Goal: Obtain resource: Obtain resource

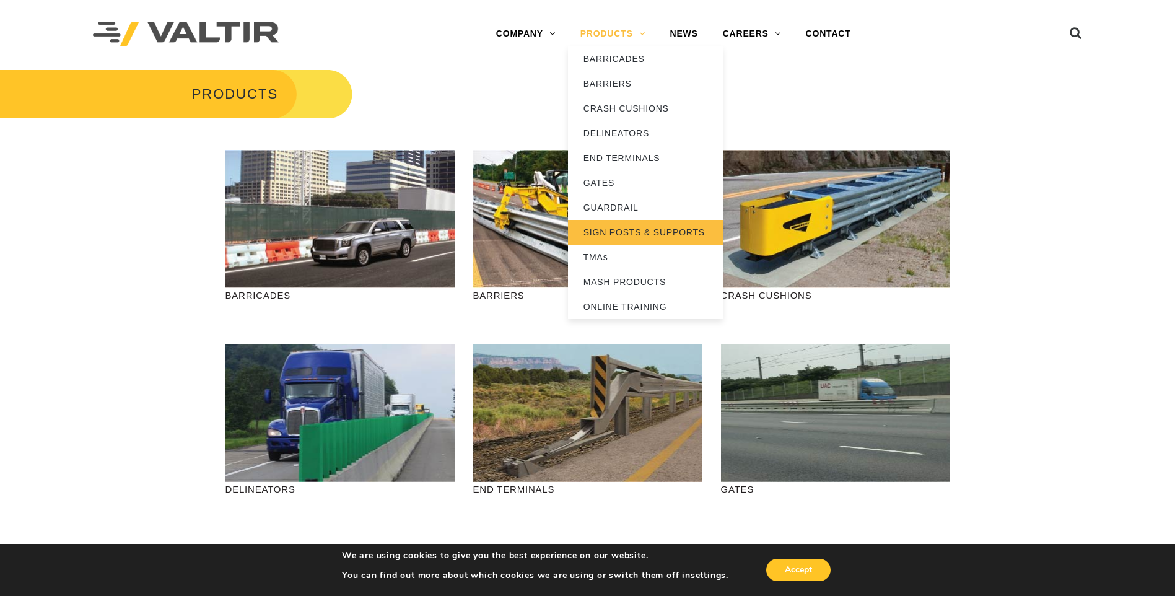
click at [613, 232] on link "SIGN POSTS & SUPPORTS" at bounding box center [645, 232] width 155 height 25
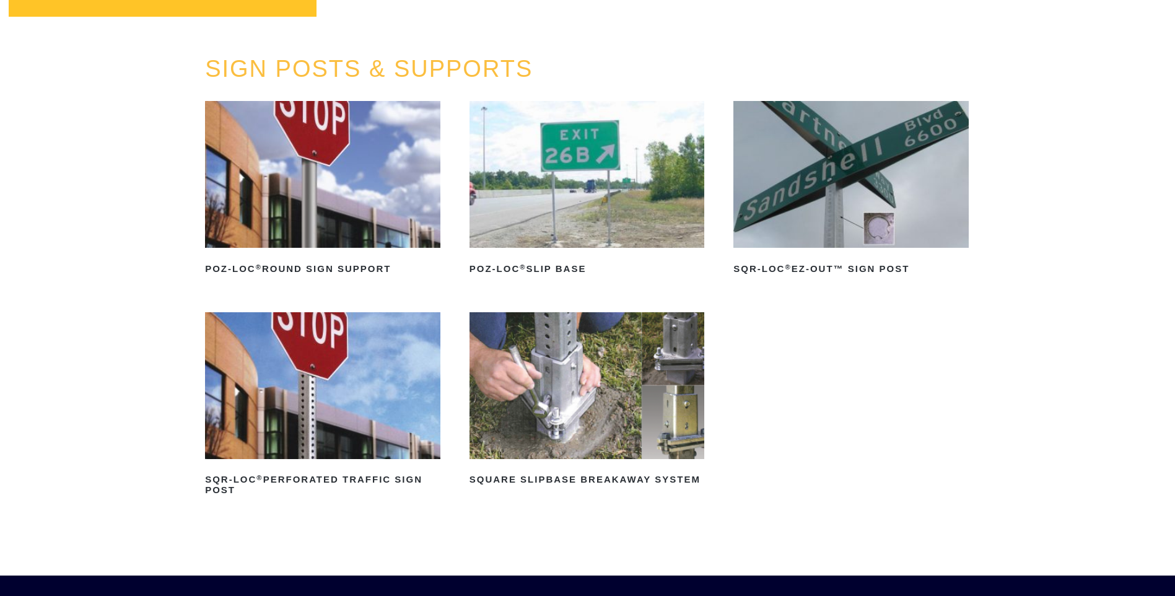
scroll to position [124, 0]
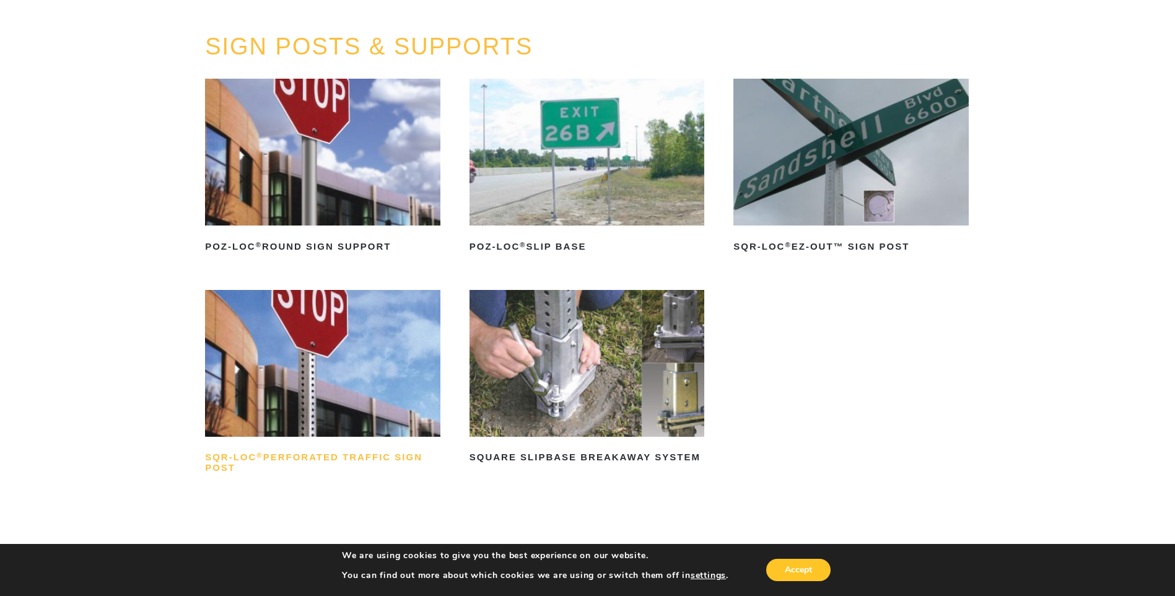
click at [315, 460] on h2 "SQR-LOC ® Perforated Traffic Sign Post" at bounding box center [322, 463] width 235 height 30
click at [316, 245] on h2 "POZ-LOC ® Round Sign Support" at bounding box center [322, 247] width 235 height 20
click at [826, 251] on h2 "SQR-LOC ® EZ-Out™ Sign Post" at bounding box center [851, 247] width 235 height 20
click at [367, 331] on img at bounding box center [322, 363] width 235 height 147
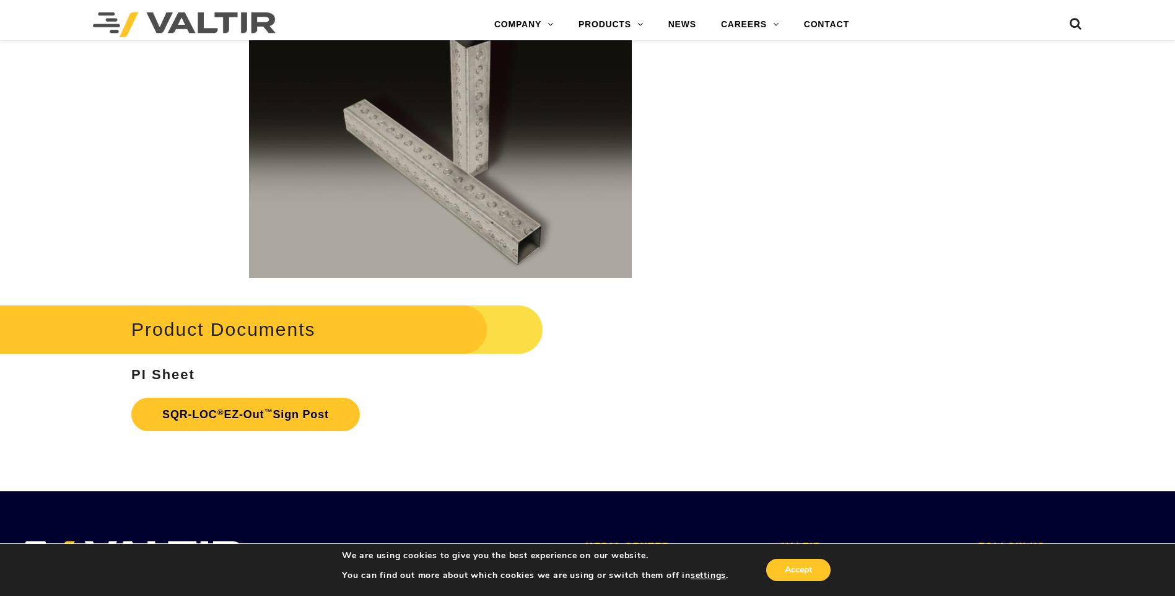
scroll to position [1859, 0]
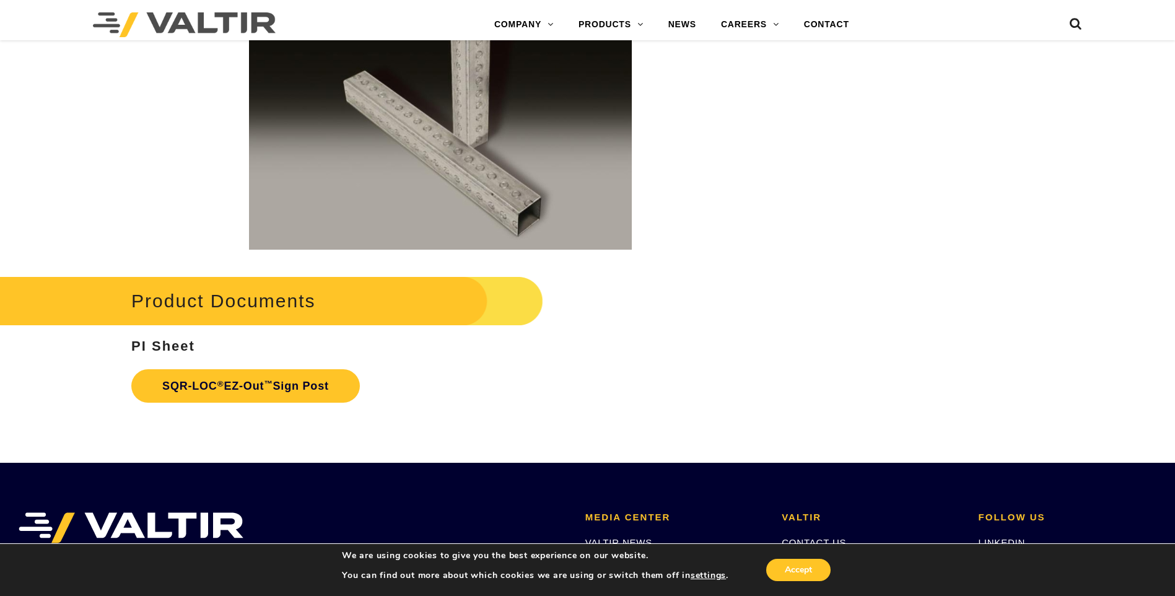
click at [263, 294] on h2 "Product Documents" at bounding box center [249, 301] width 588 height 58
click at [260, 383] on link "SQR-LOC ® EZ-Out ™ Sign Post" at bounding box center [245, 385] width 229 height 33
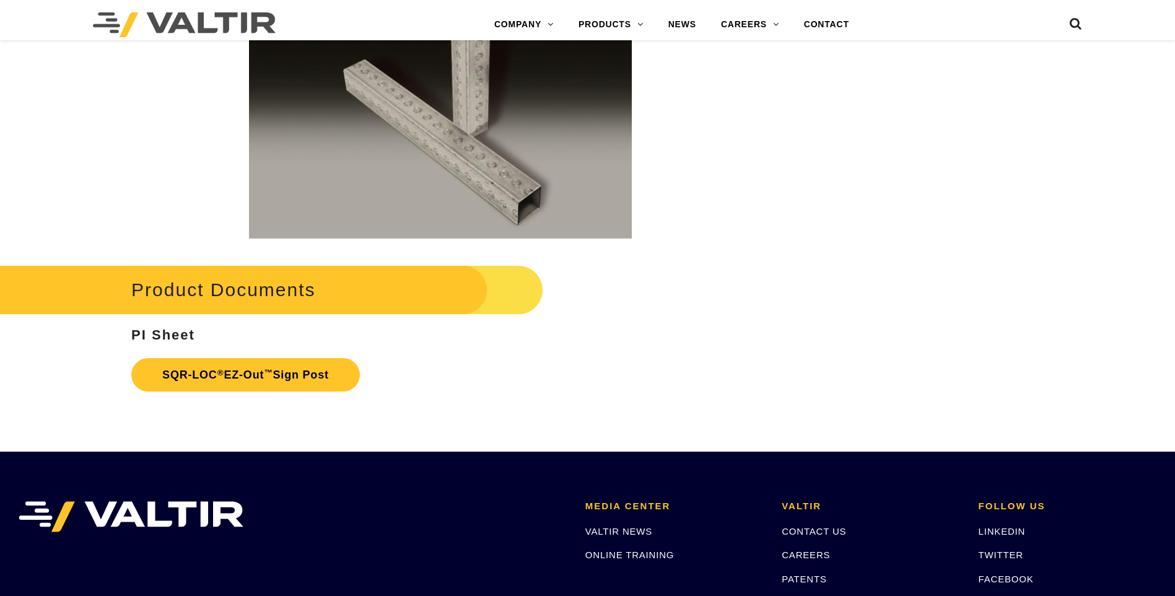
scroll to position [1859, 0]
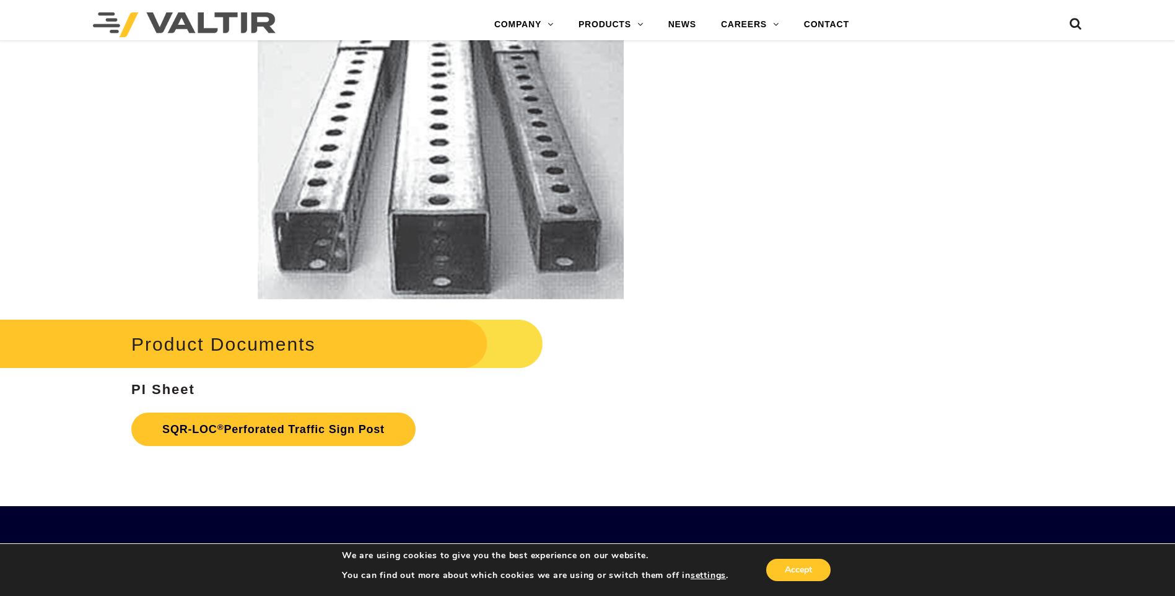
scroll to position [2450, 0]
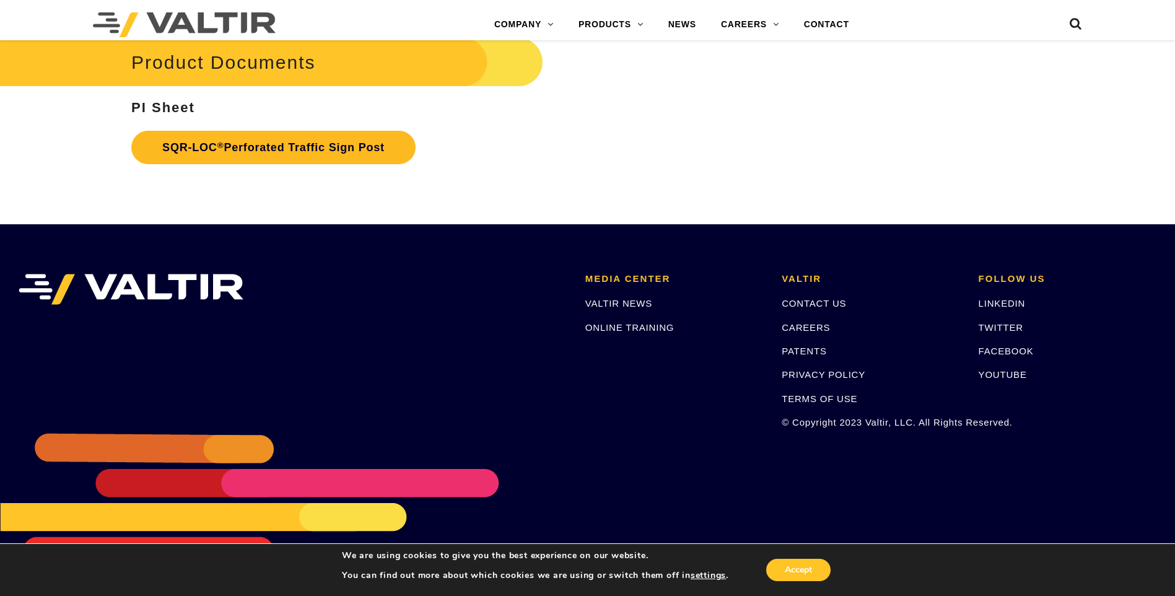
click at [333, 158] on link "SQR-LOC ® Perforated Traffic Sign Post" at bounding box center [273, 147] width 284 height 33
